Goal: Task Accomplishment & Management: Use online tool/utility

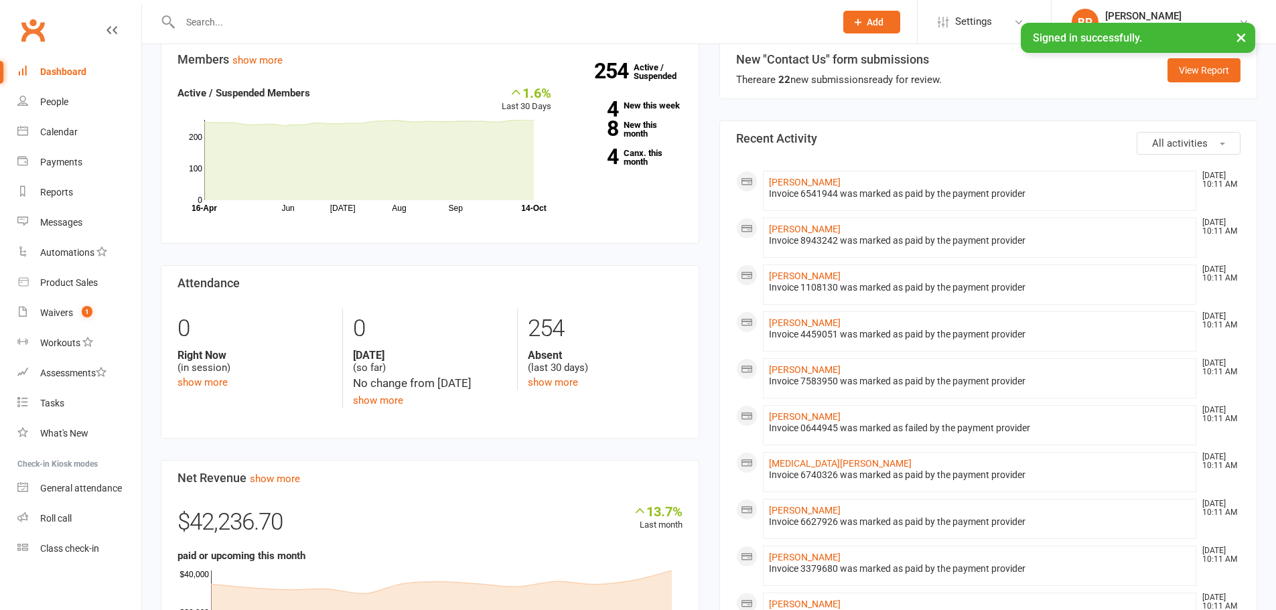
scroll to position [335, 0]
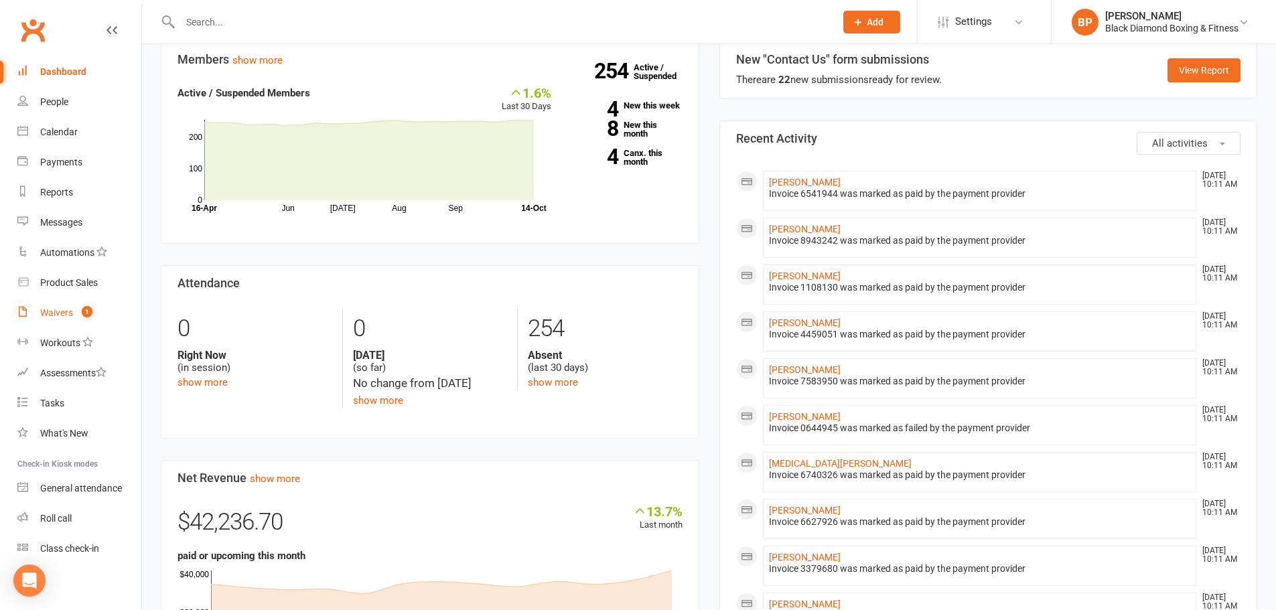
click at [40, 307] on div "Waivers" at bounding box center [56, 312] width 33 height 11
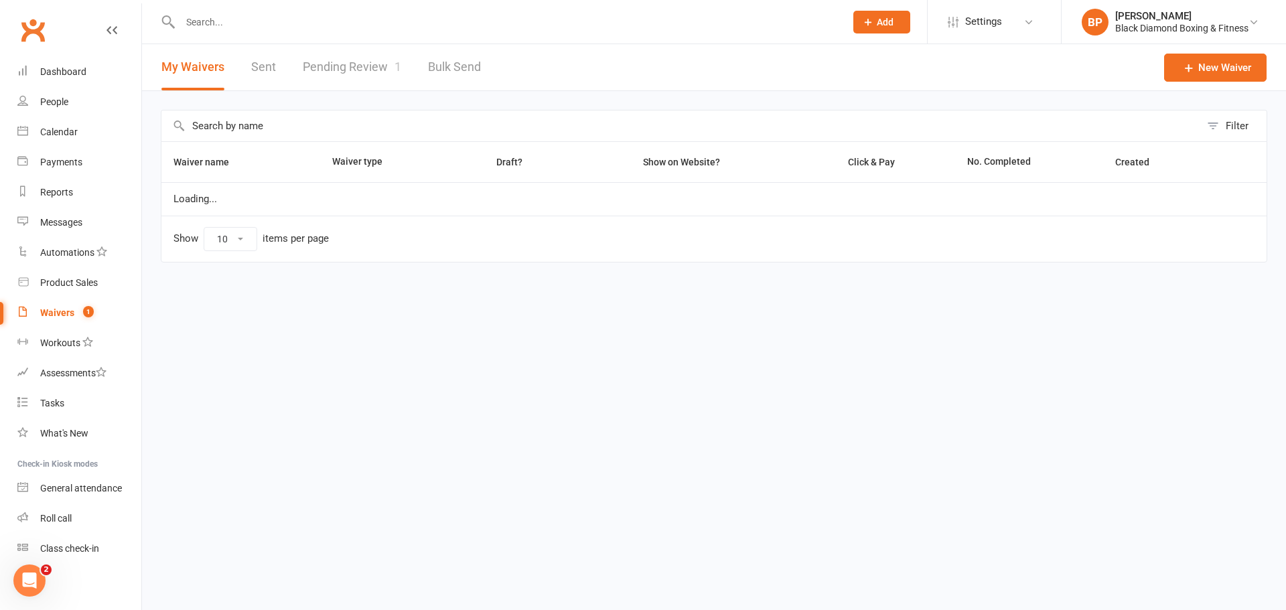
select select "50"
click at [360, 73] on link "Pending Review 1" at bounding box center [352, 67] width 98 height 46
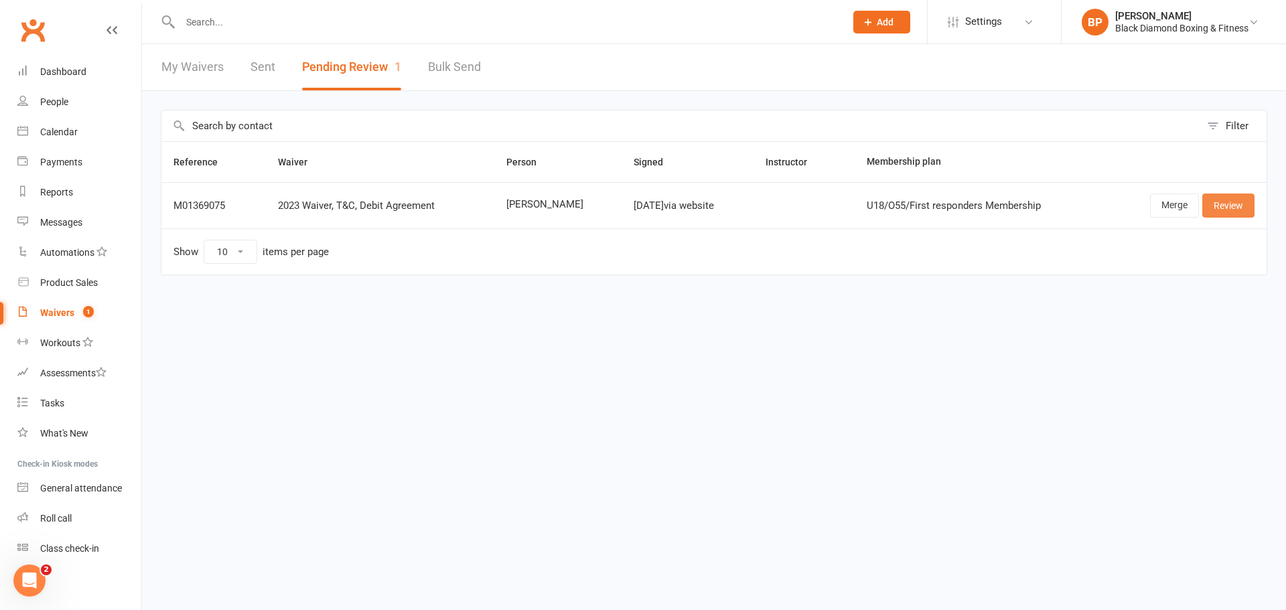
click at [1230, 210] on link "Review" at bounding box center [1228, 206] width 52 height 24
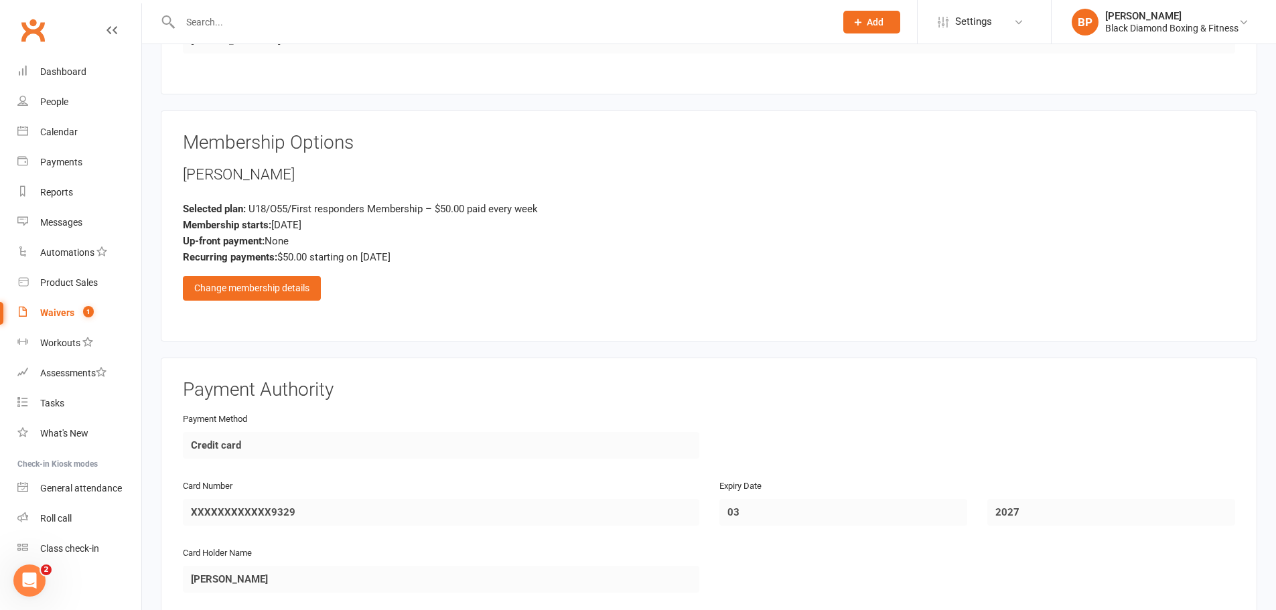
scroll to position [871, 0]
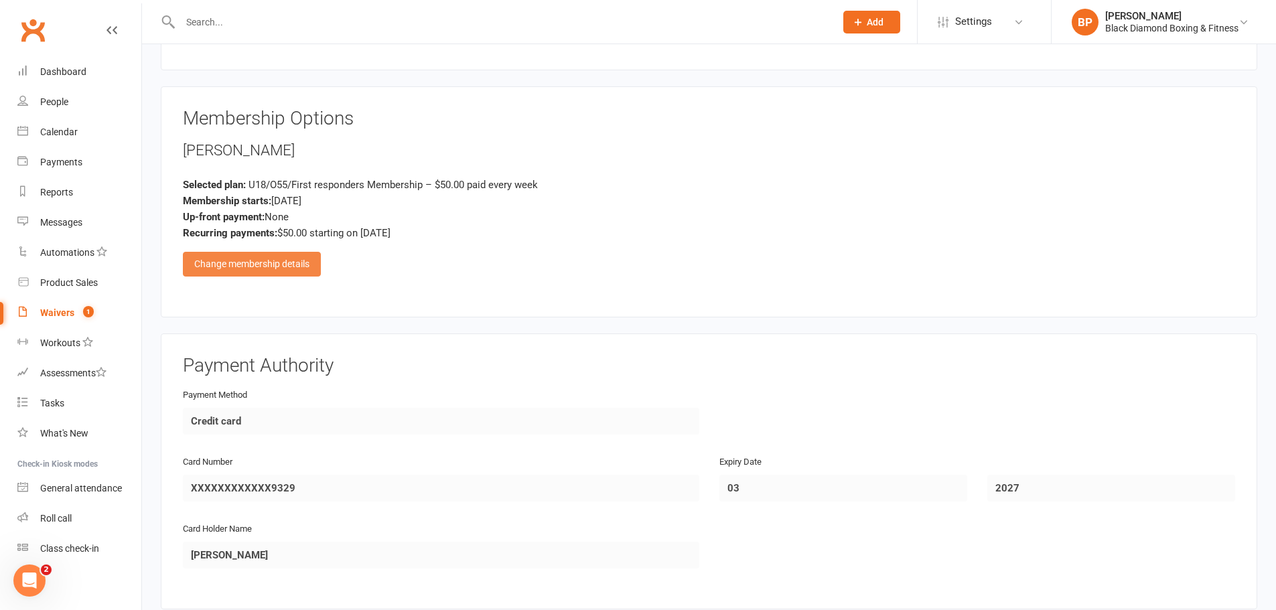
click at [266, 273] on div "Change membership details" at bounding box center [252, 264] width 138 height 24
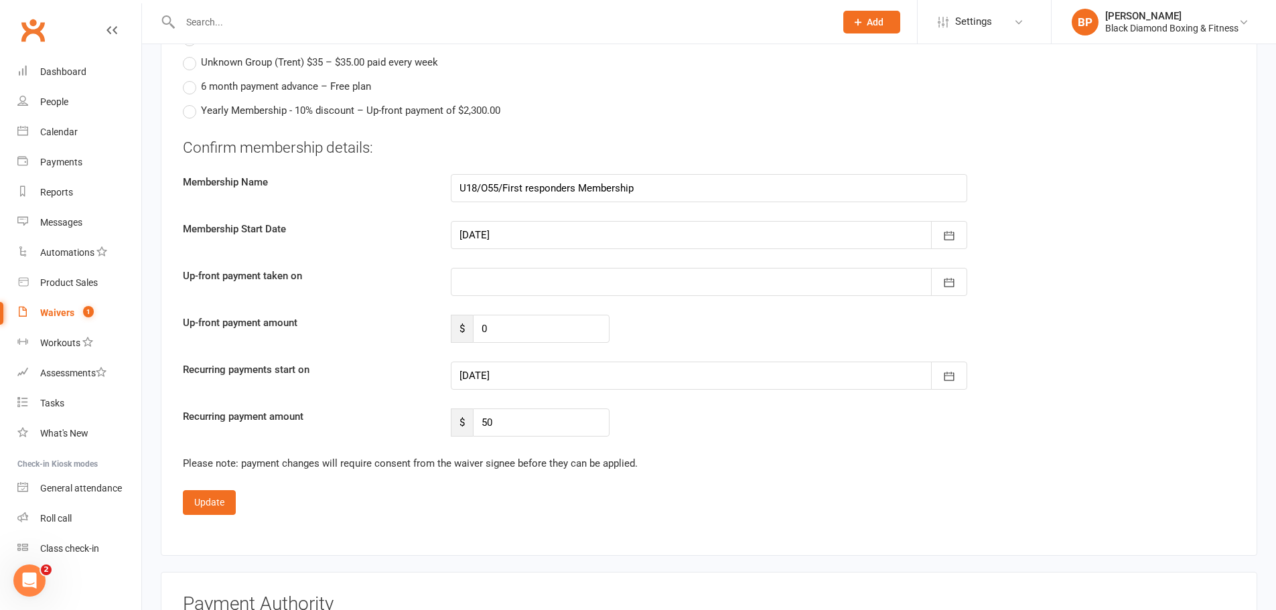
scroll to position [1206, 0]
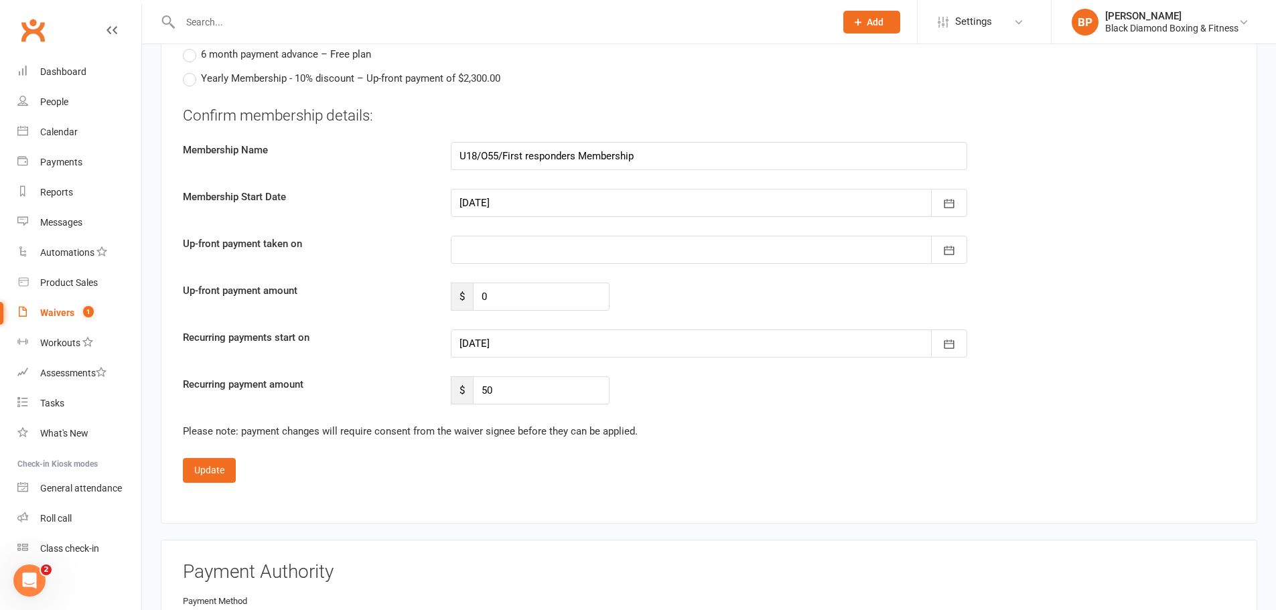
click at [528, 208] on div at bounding box center [709, 203] width 516 height 28
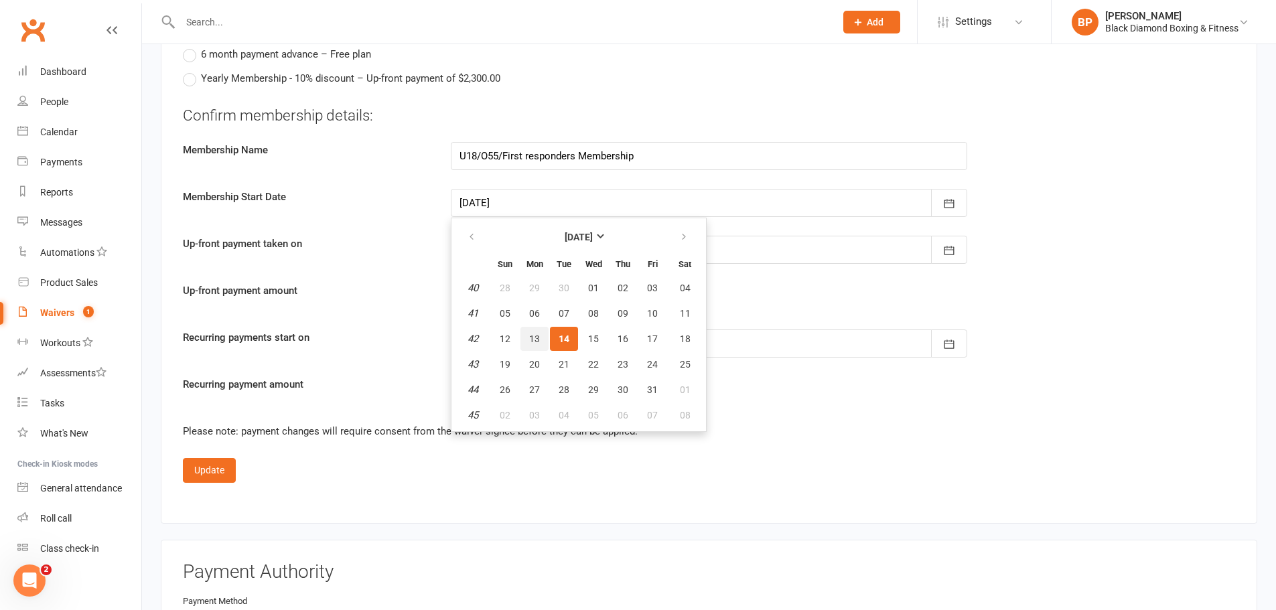
click at [535, 338] on span "13" at bounding box center [534, 339] width 11 height 11
type input "[DATE]"
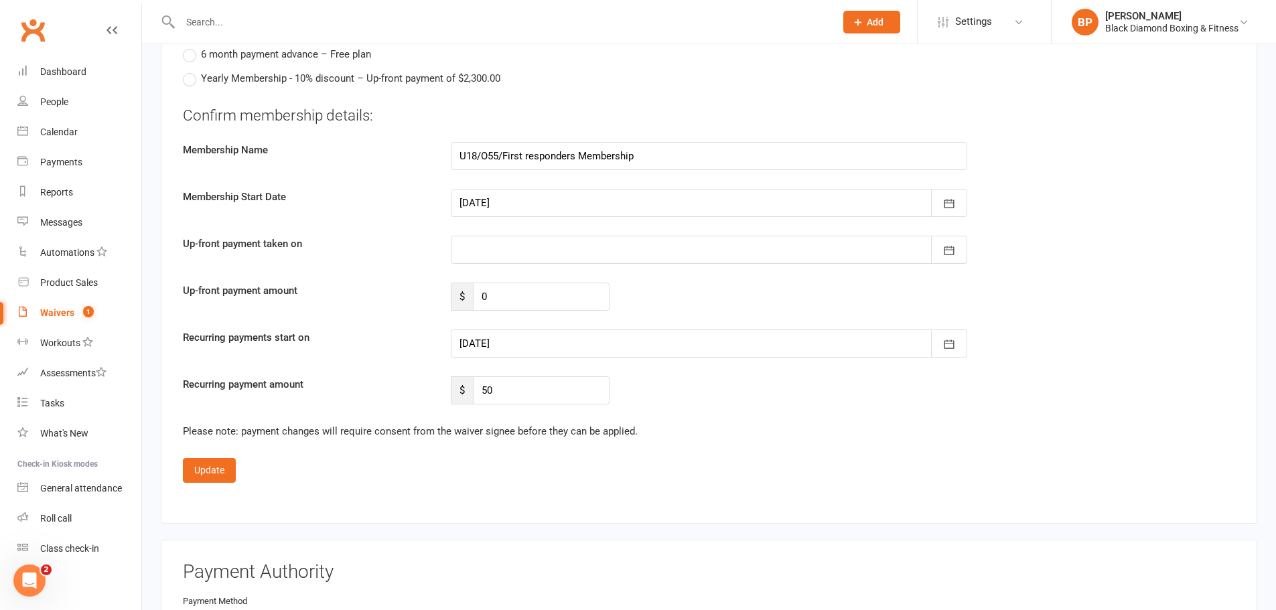
click at [507, 346] on div at bounding box center [709, 344] width 516 height 28
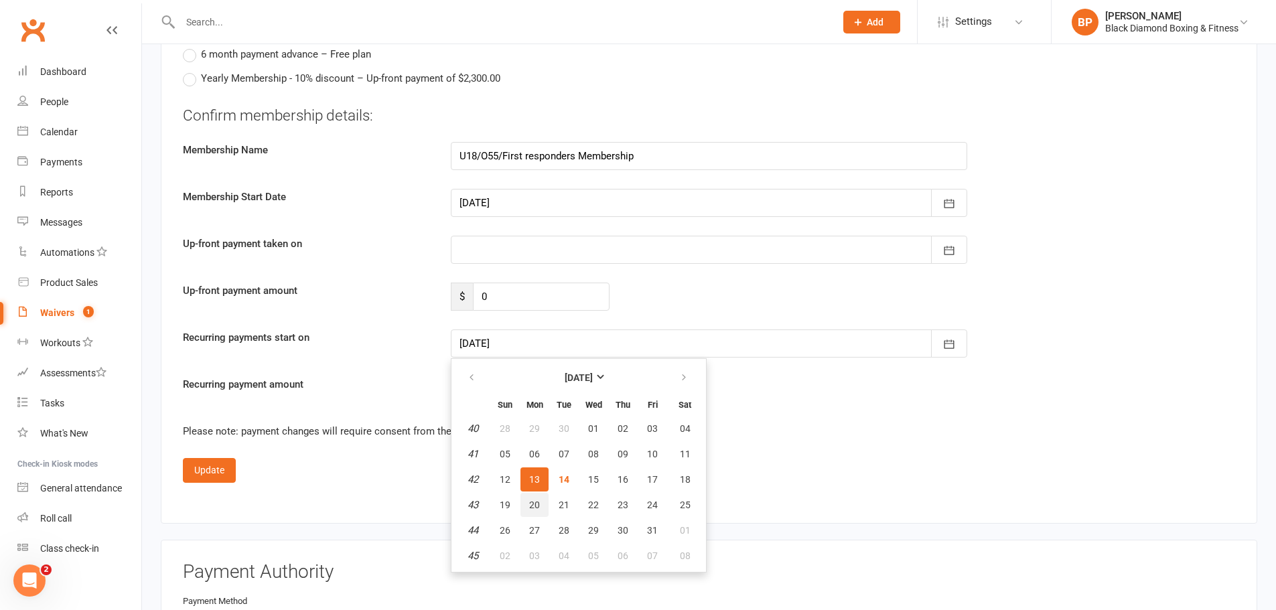
click at [535, 500] on span "20" at bounding box center [534, 505] width 11 height 11
type input "[DATE]"
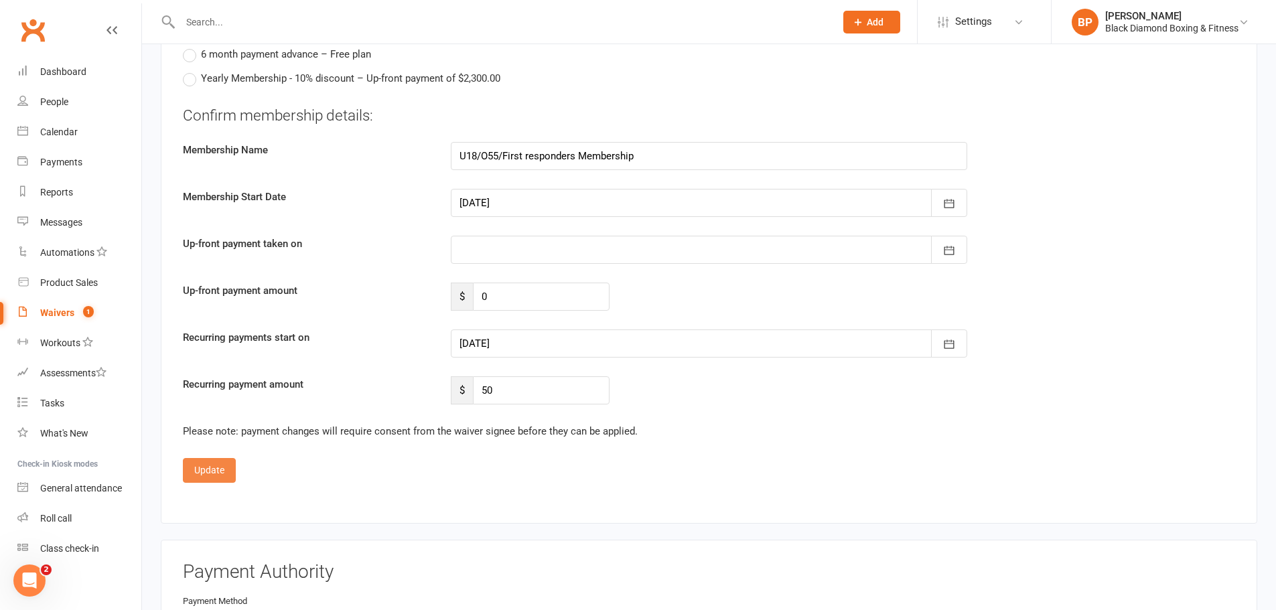
click at [206, 477] on button "Update" at bounding box center [209, 470] width 53 height 24
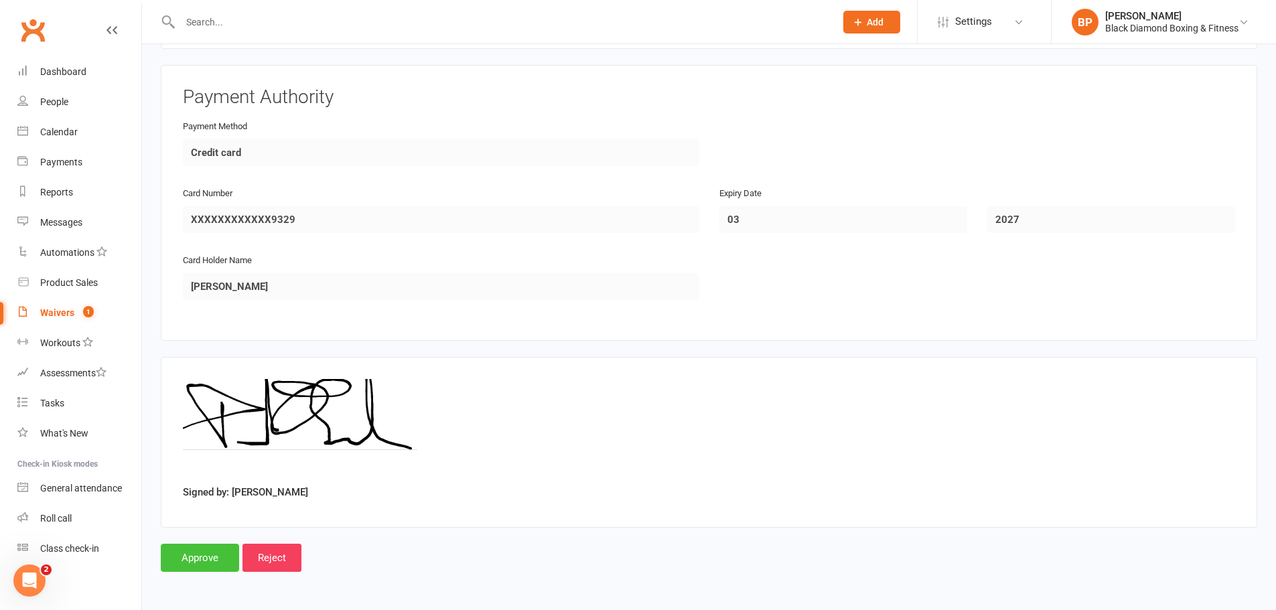
click at [198, 557] on input "Approve" at bounding box center [200, 558] width 78 height 28
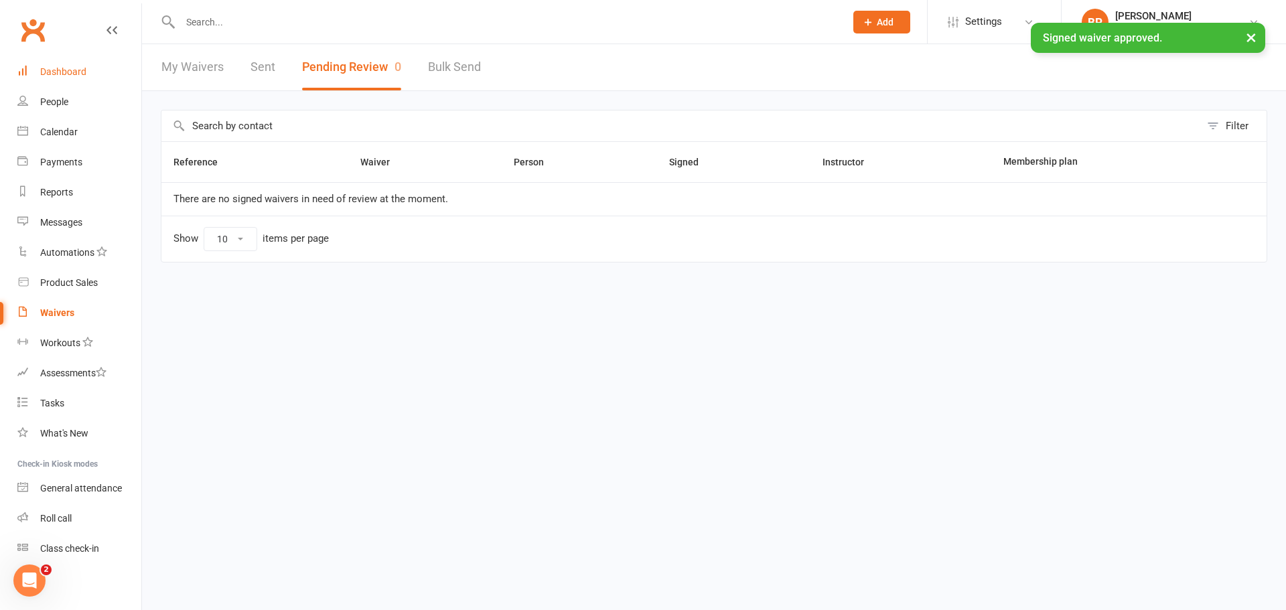
click at [63, 68] on div "Dashboard" at bounding box center [63, 71] width 46 height 11
